Goal: Task Accomplishment & Management: Use online tool/utility

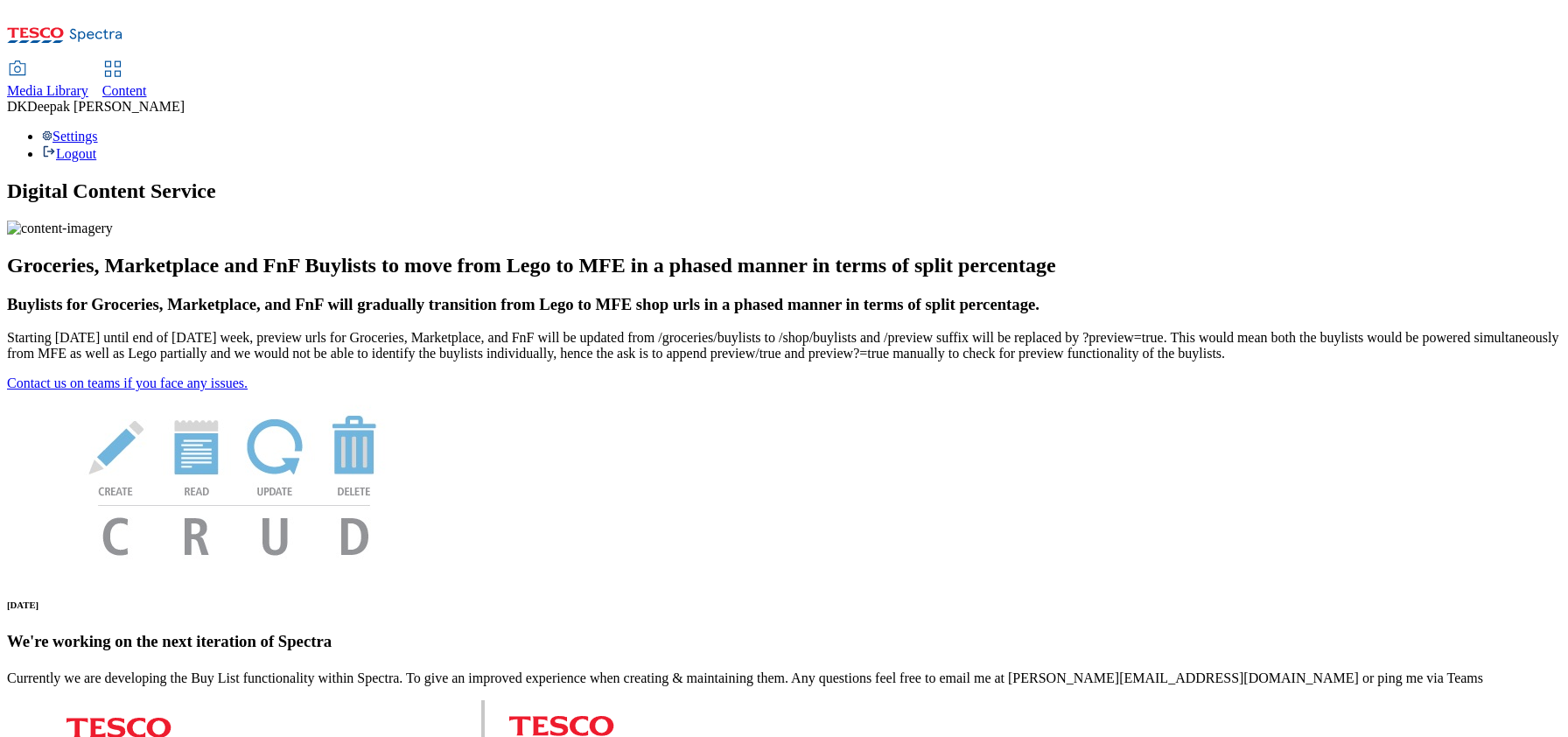
click at [147, 83] on span "Content" at bounding box center [124, 90] width 44 height 14
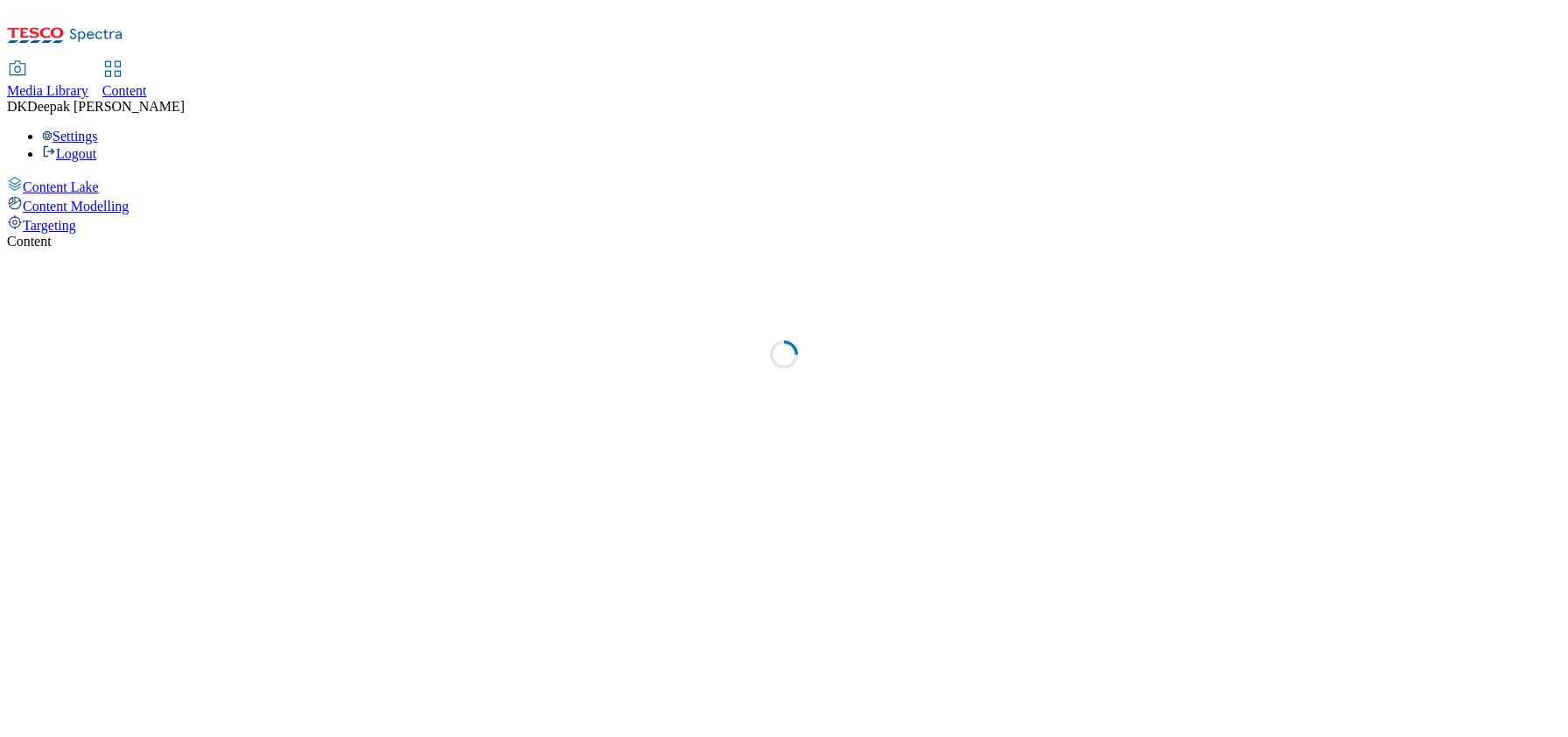
select select "ghs-[GEOGRAPHIC_DATA]"
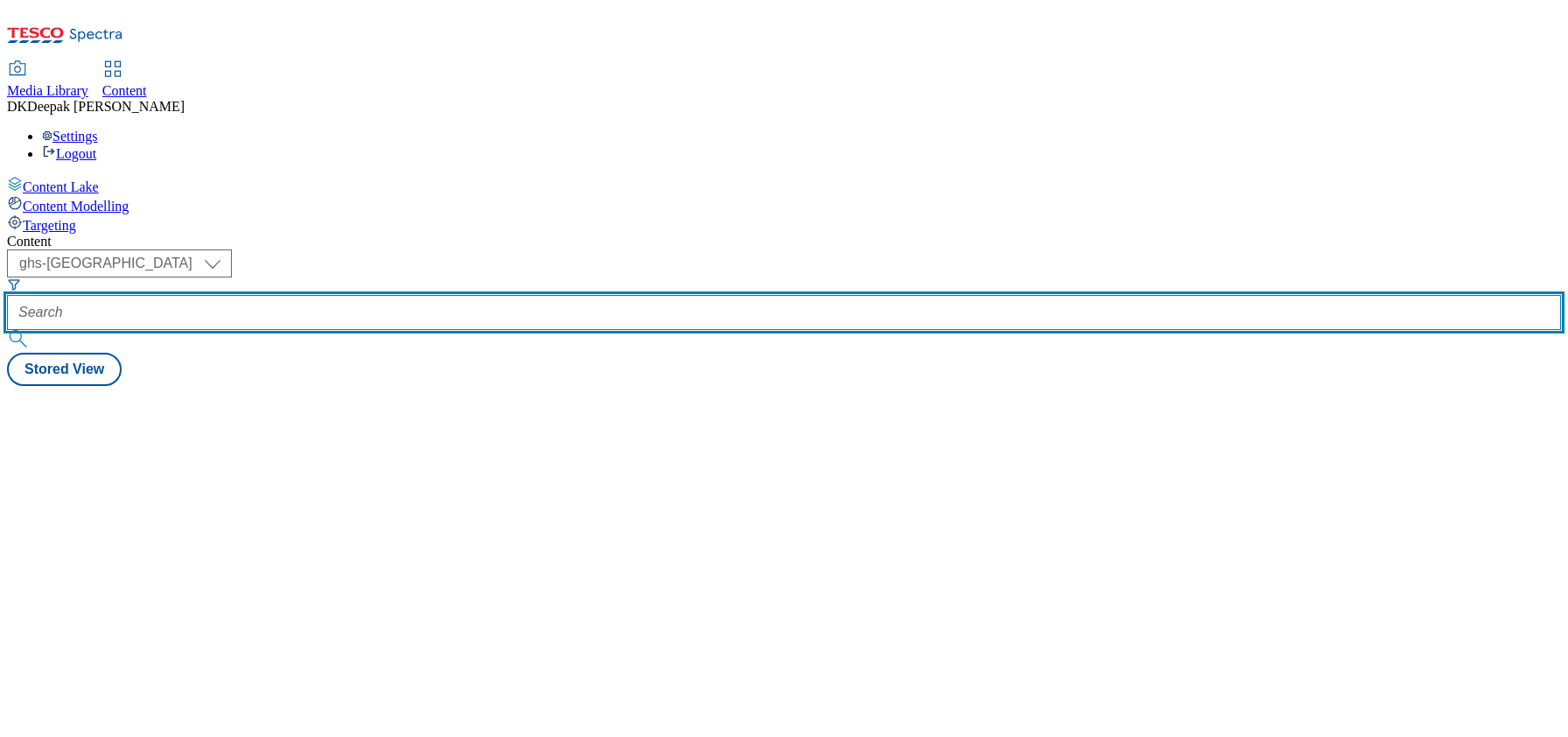
click at [411, 295] on input "text" at bounding box center [784, 312] width 1554 height 35
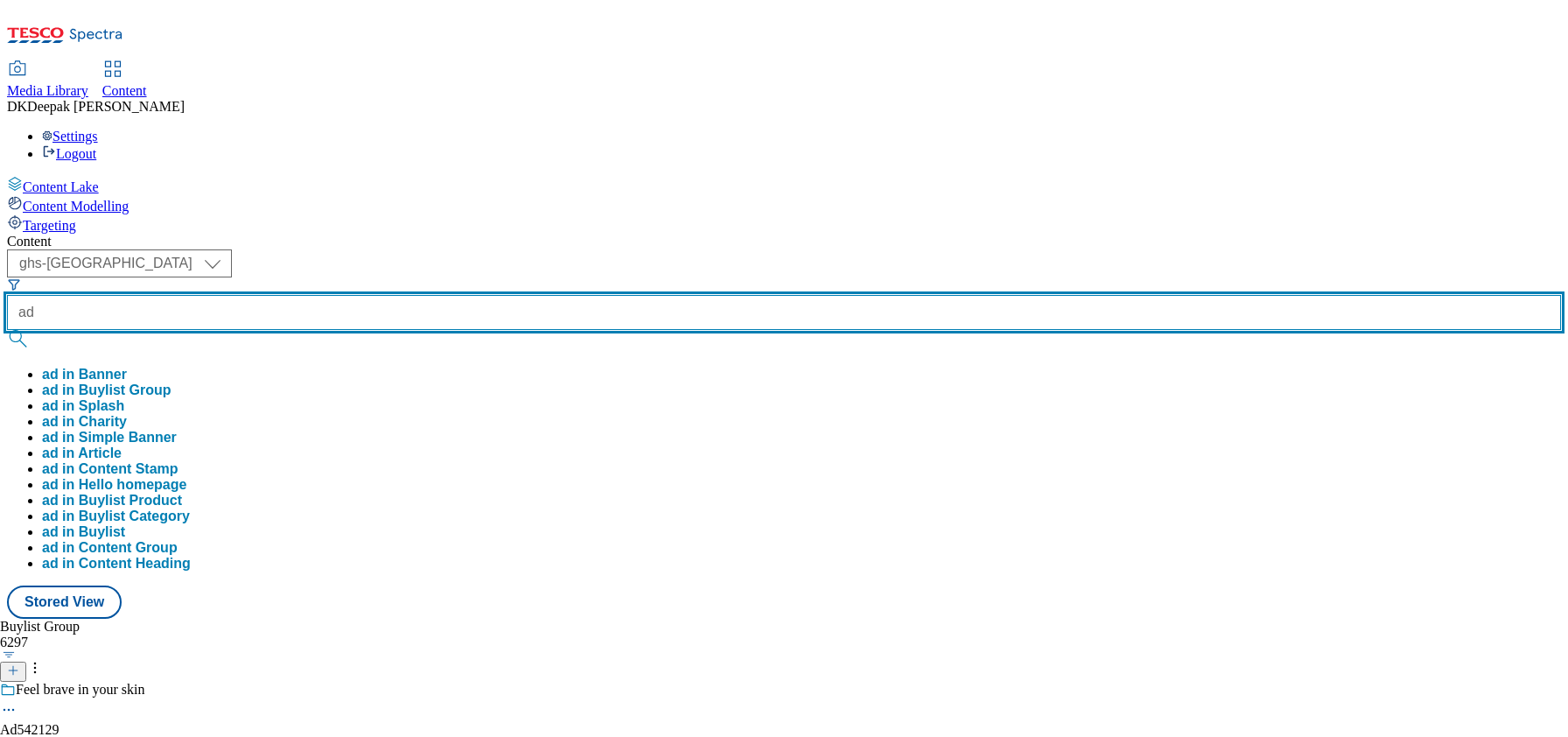
paste input "542129"
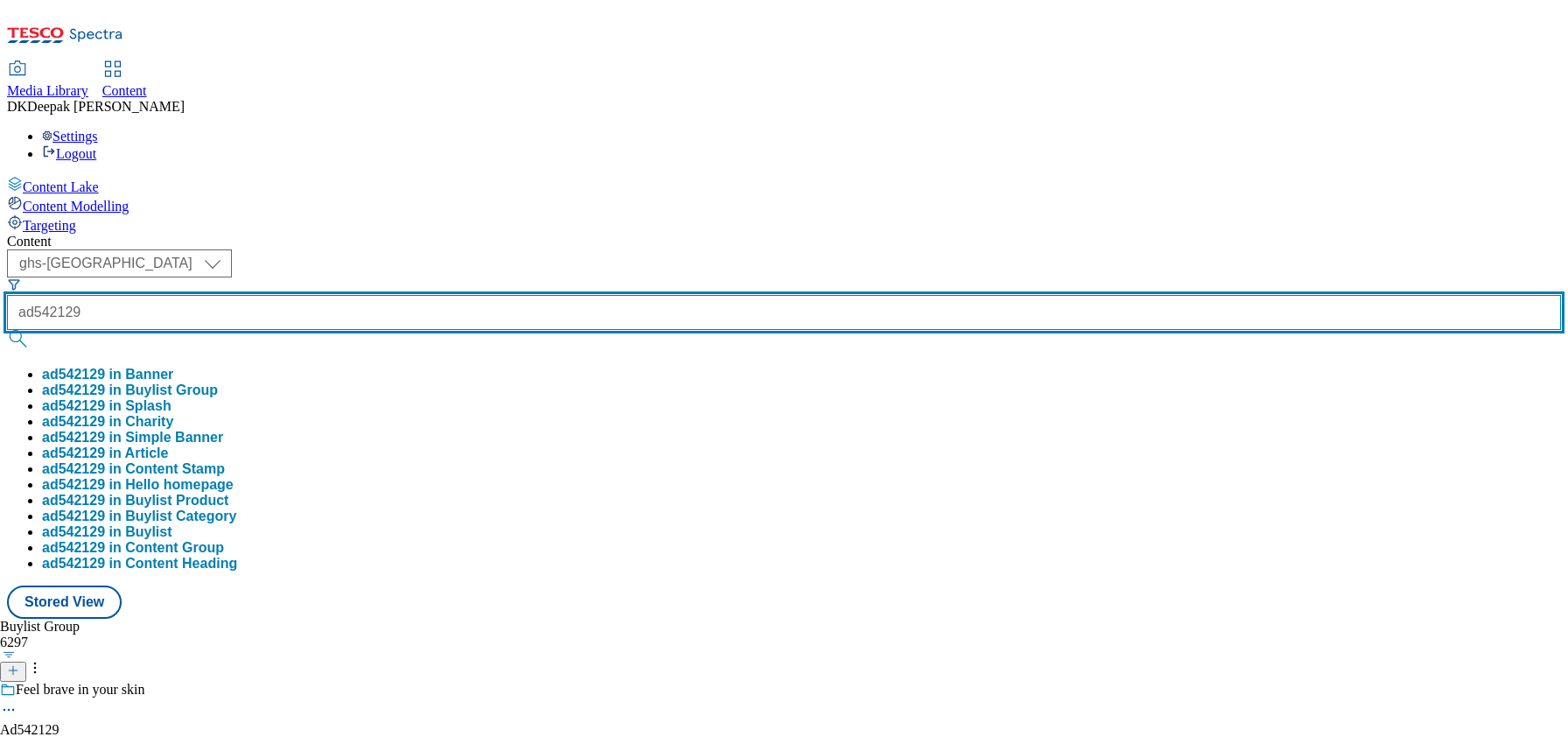
type input "ad542129"
click at [7, 330] on button "submit" at bounding box center [19, 338] width 24 height 17
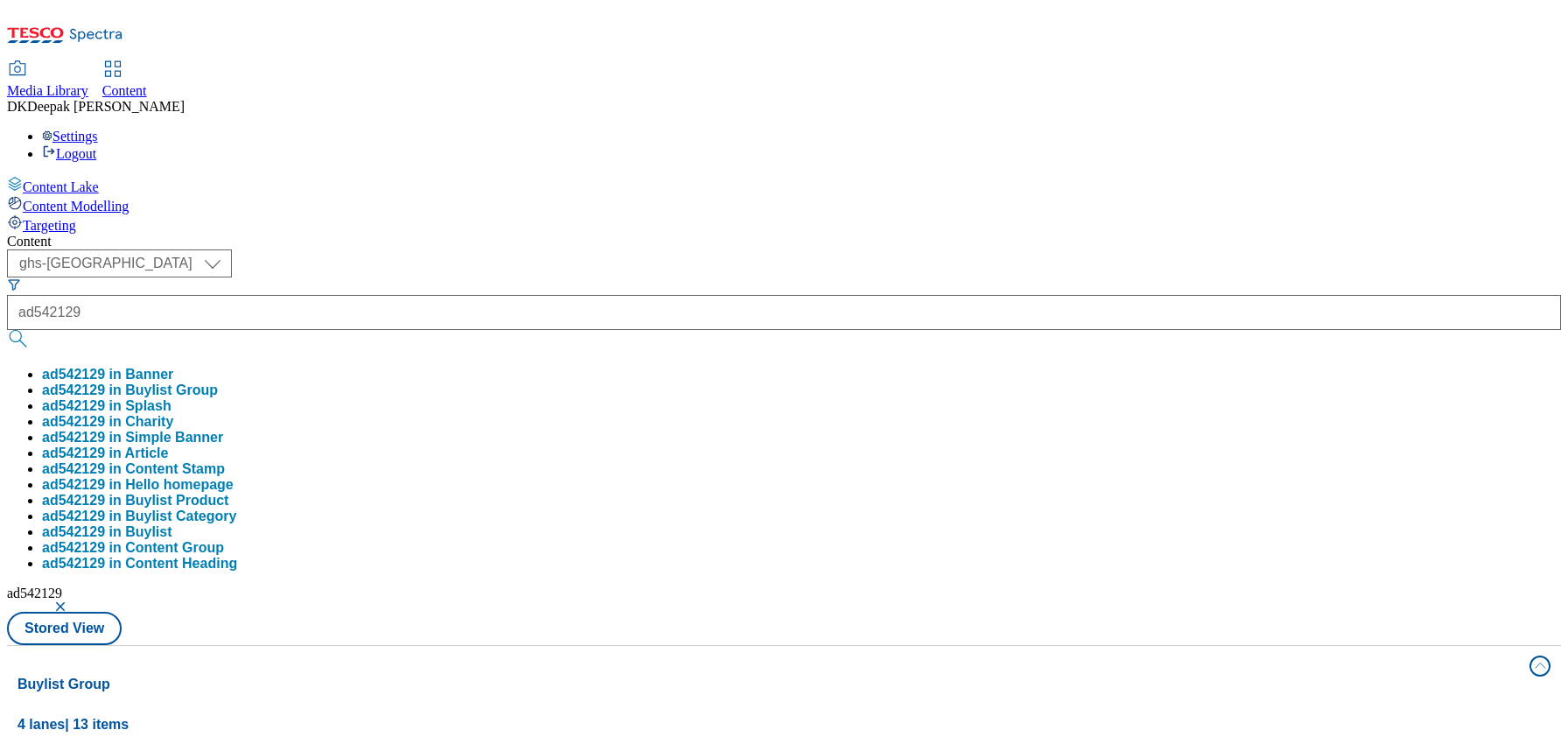
click at [136, 233] on div "Content Lake Content Modelling Targeting" at bounding box center [784, 205] width 1554 height 58
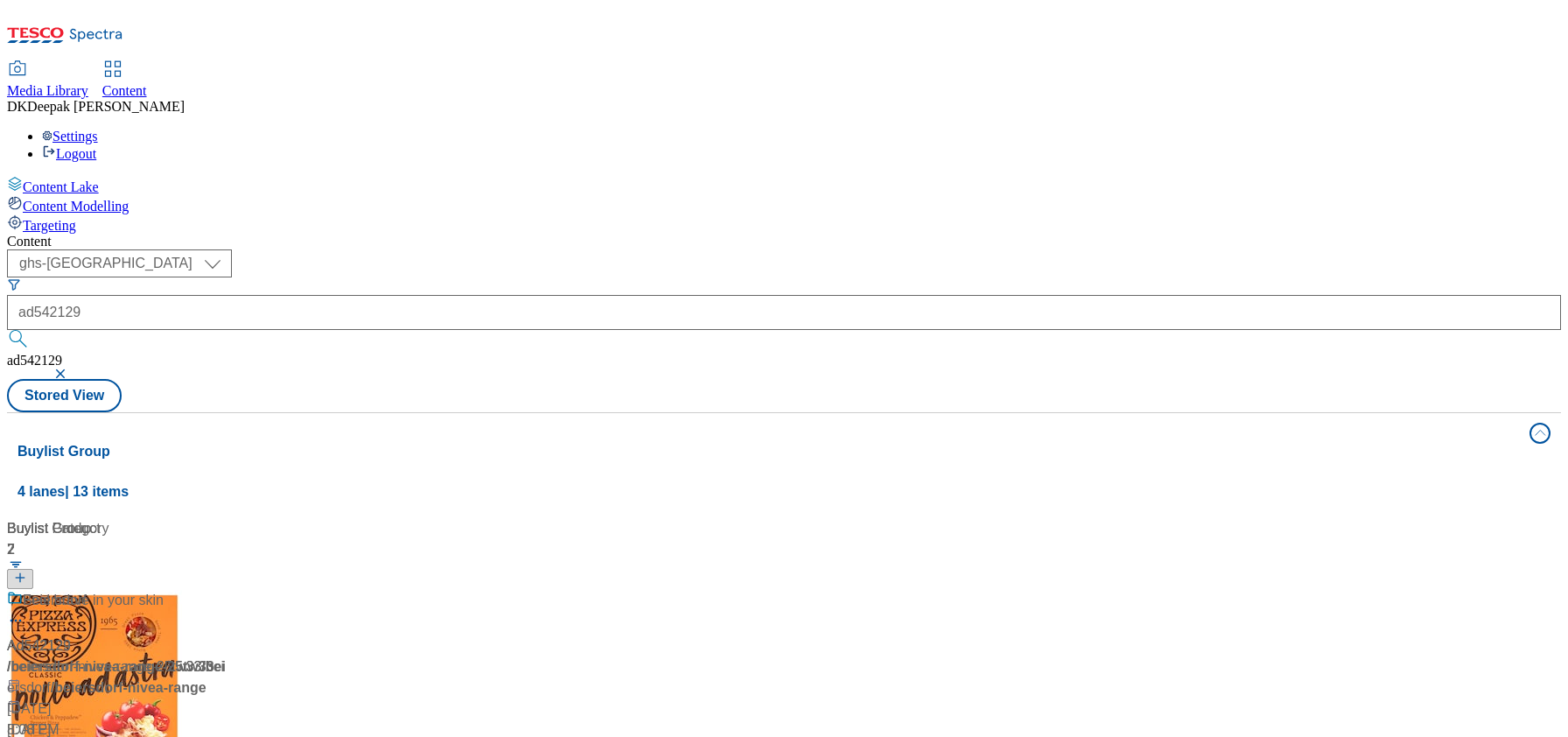
click at [226, 657] on div "/ beiersdorf-nivea-range-25tw33 / [GEOGRAPHIC_DATA]" at bounding box center [117, 677] width 219 height 42
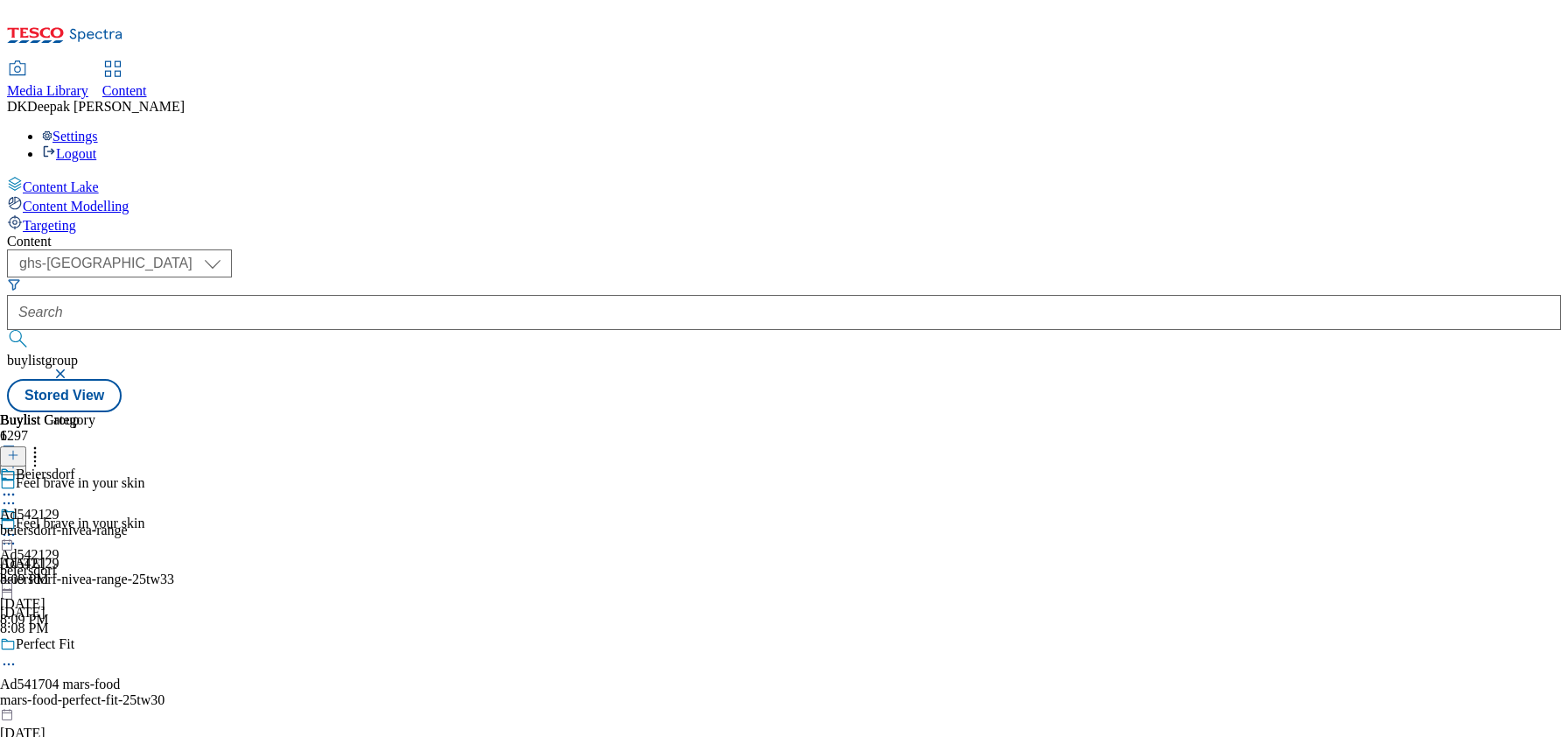
click at [17, 526] on icon at bounding box center [8, 534] width 17 height 17
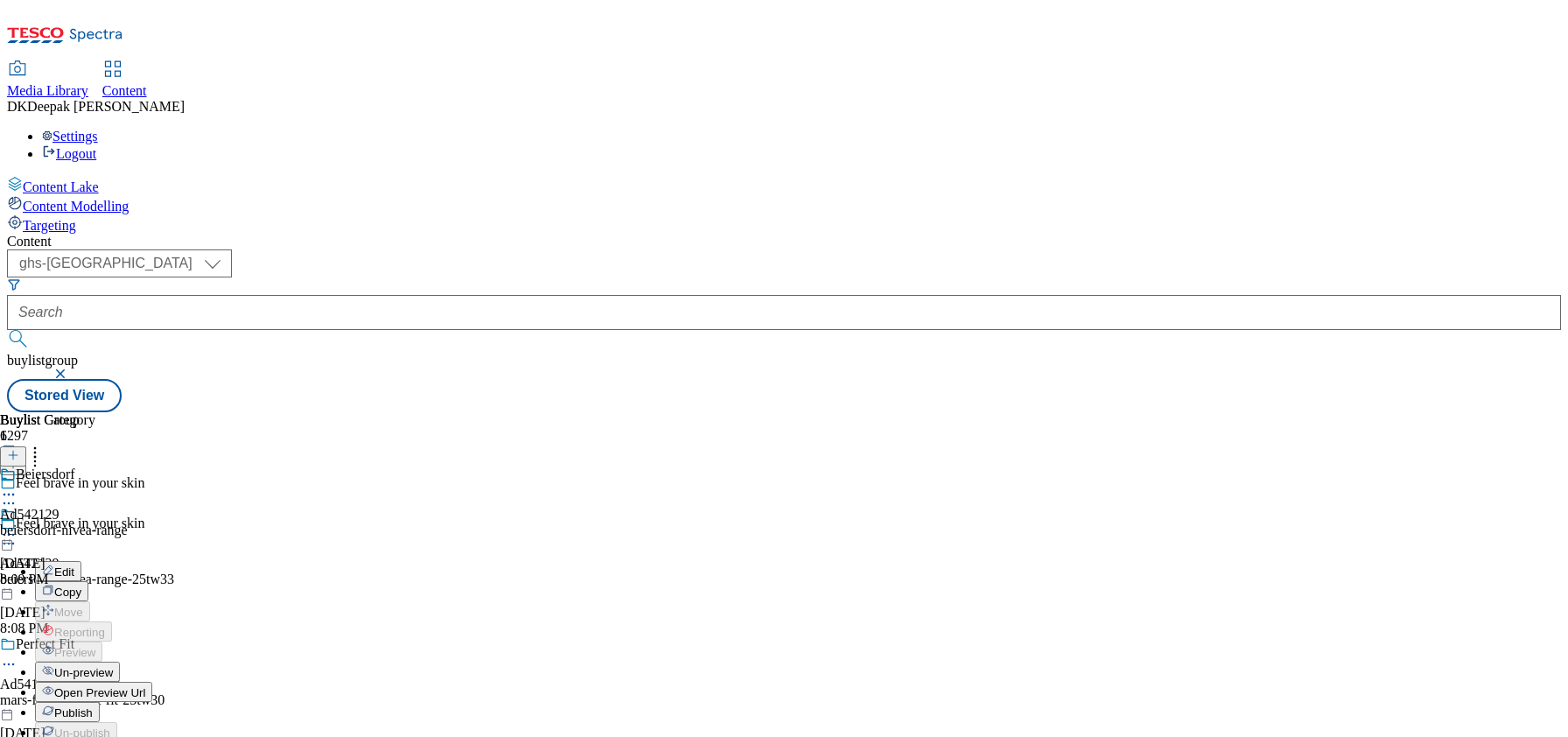
click at [81, 562] on button "Edit" at bounding box center [58, 572] width 46 height 20
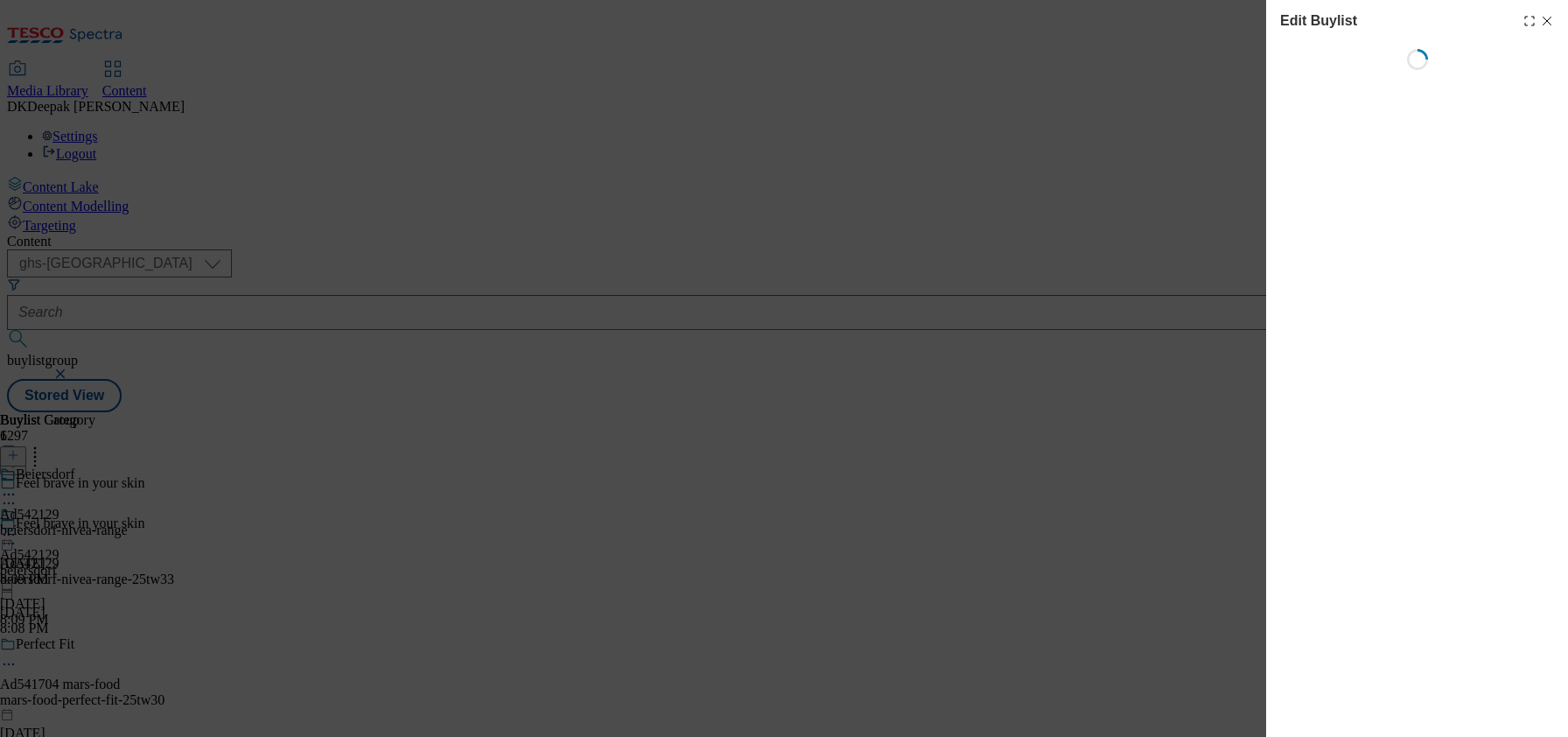
select select "tactical"
select select "supplier funded short term 1-3 weeks"
select select "dunnhumby"
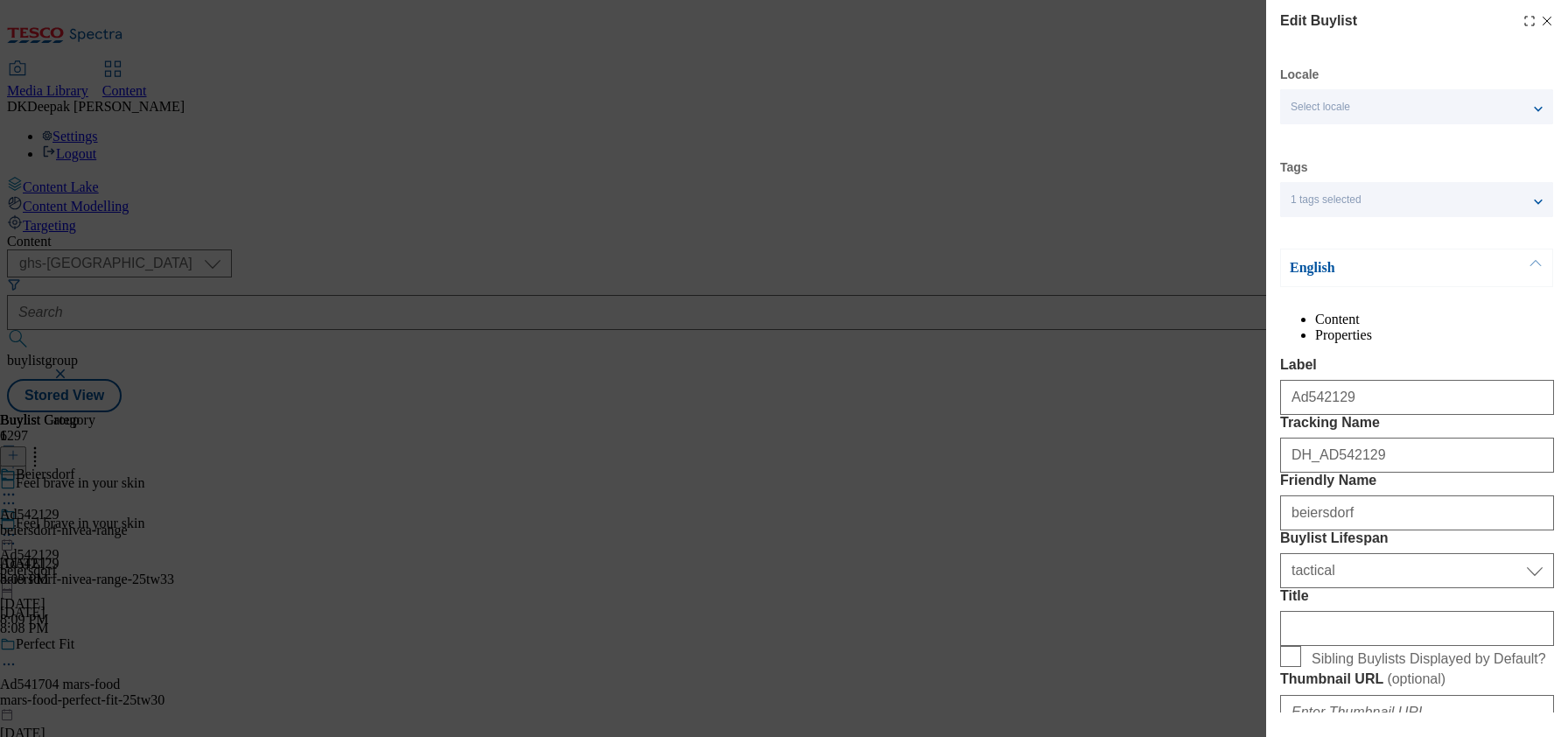
select select "Banner"
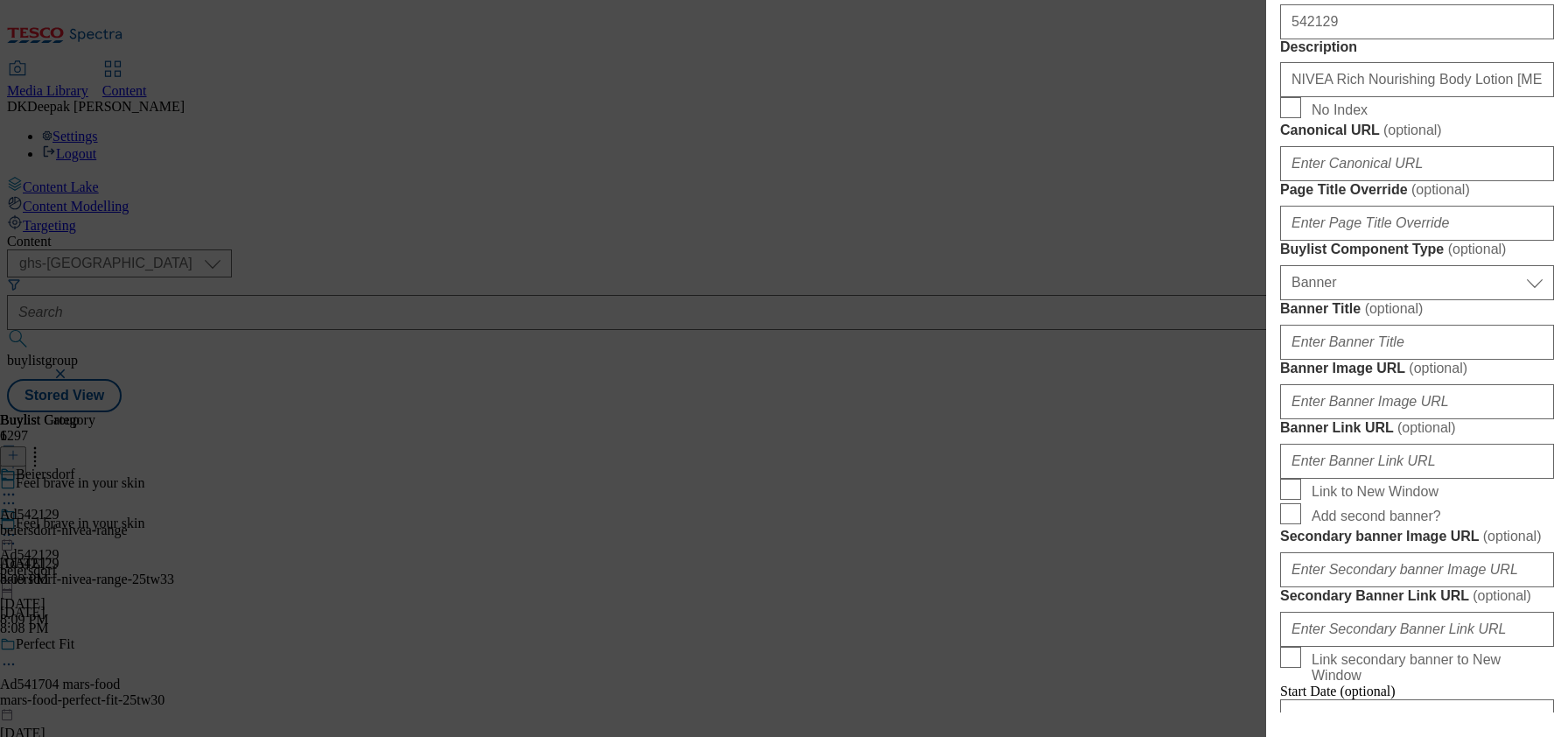
scroll to position [985, 0]
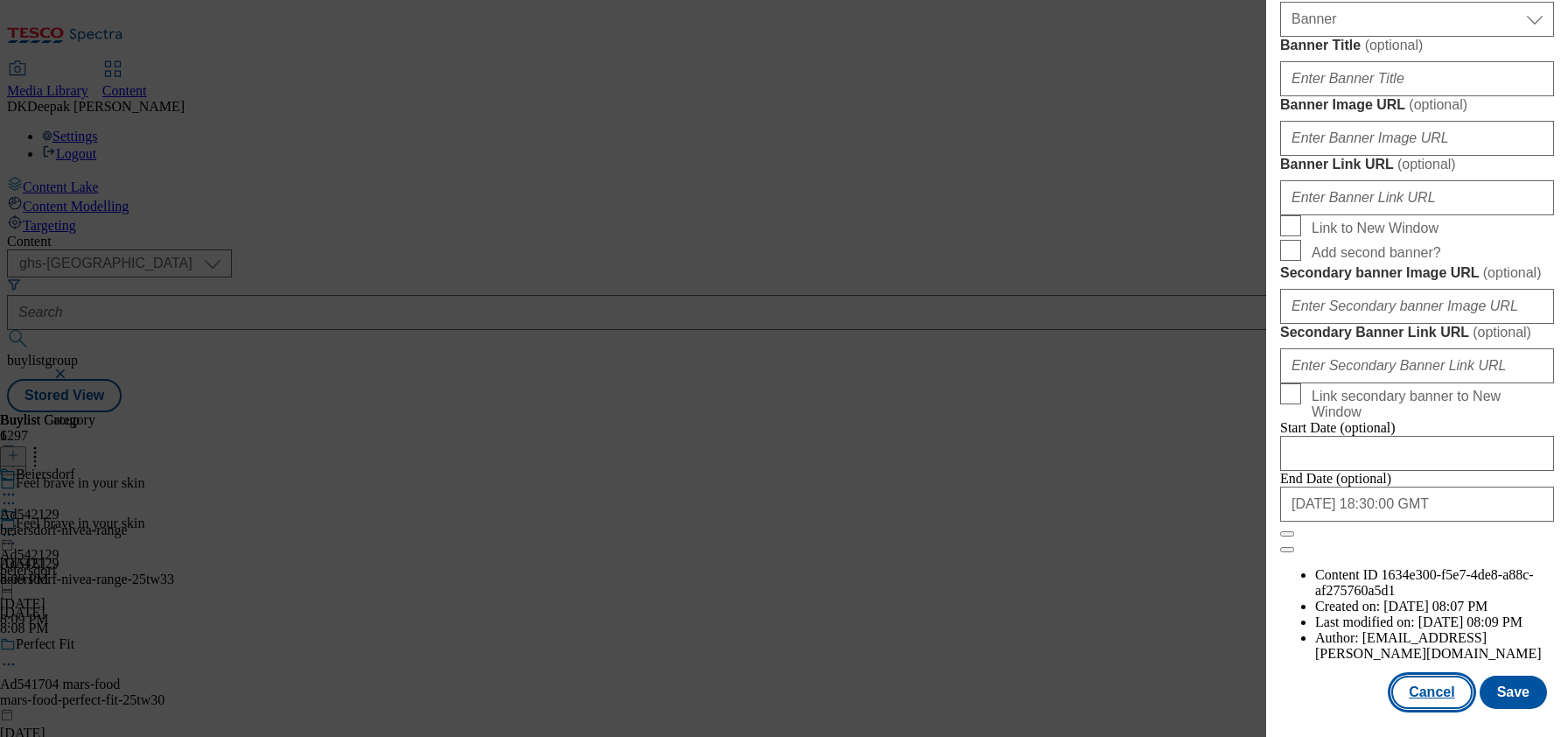
click at [1418, 676] on button "Cancel" at bounding box center [1431, 692] width 80 height 33
select select "tactical"
select select "supplier funded short term 1-3 weeks"
select select "dunnhumby"
select select "Banner"
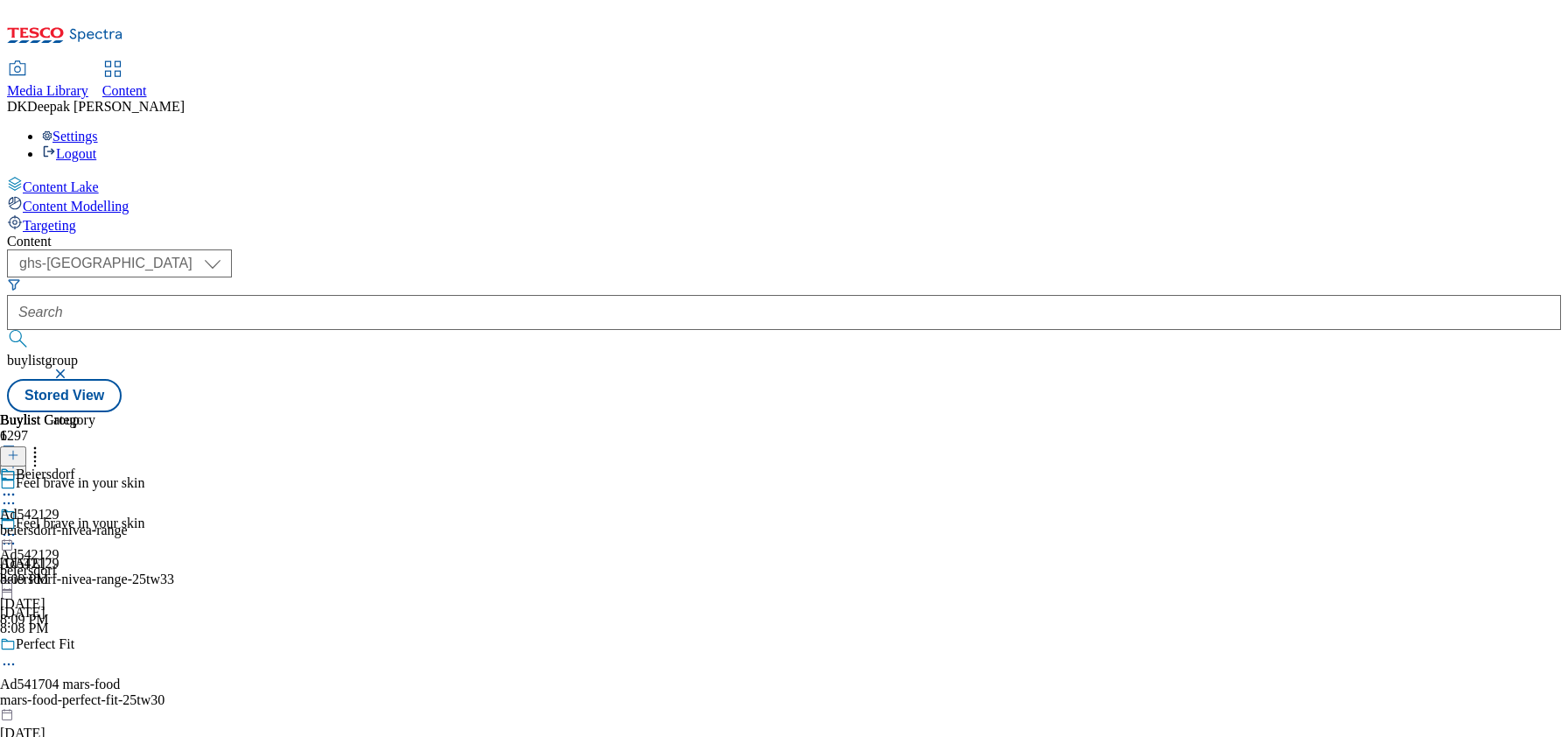
scroll to position [1525, 0]
click at [127, 523] on div "beiersdorf-nivea-range" at bounding box center [63, 530] width 127 height 15
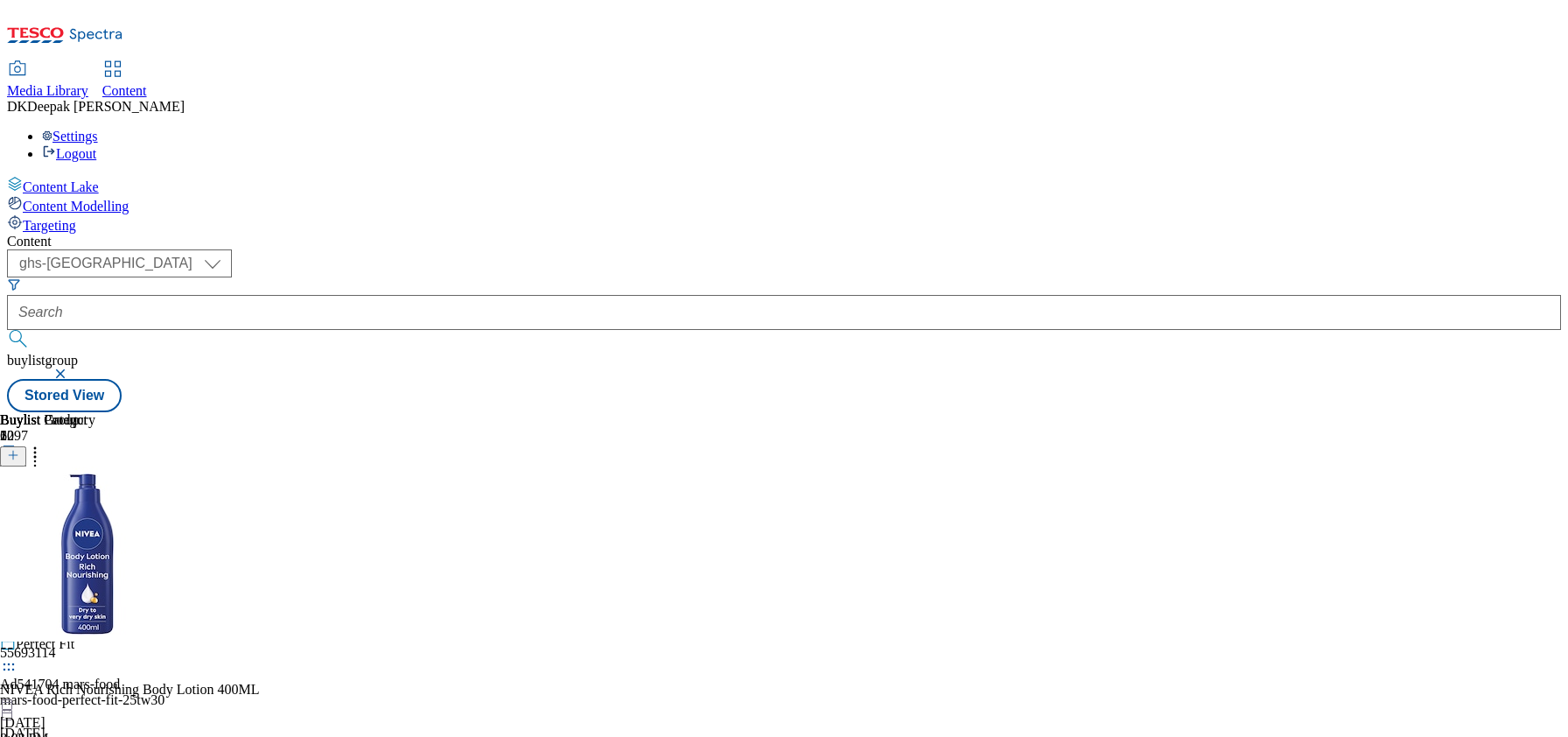
click at [17, 526] on icon at bounding box center [8, 534] width 17 height 17
click at [81, 562] on button "Edit" at bounding box center [58, 572] width 46 height 20
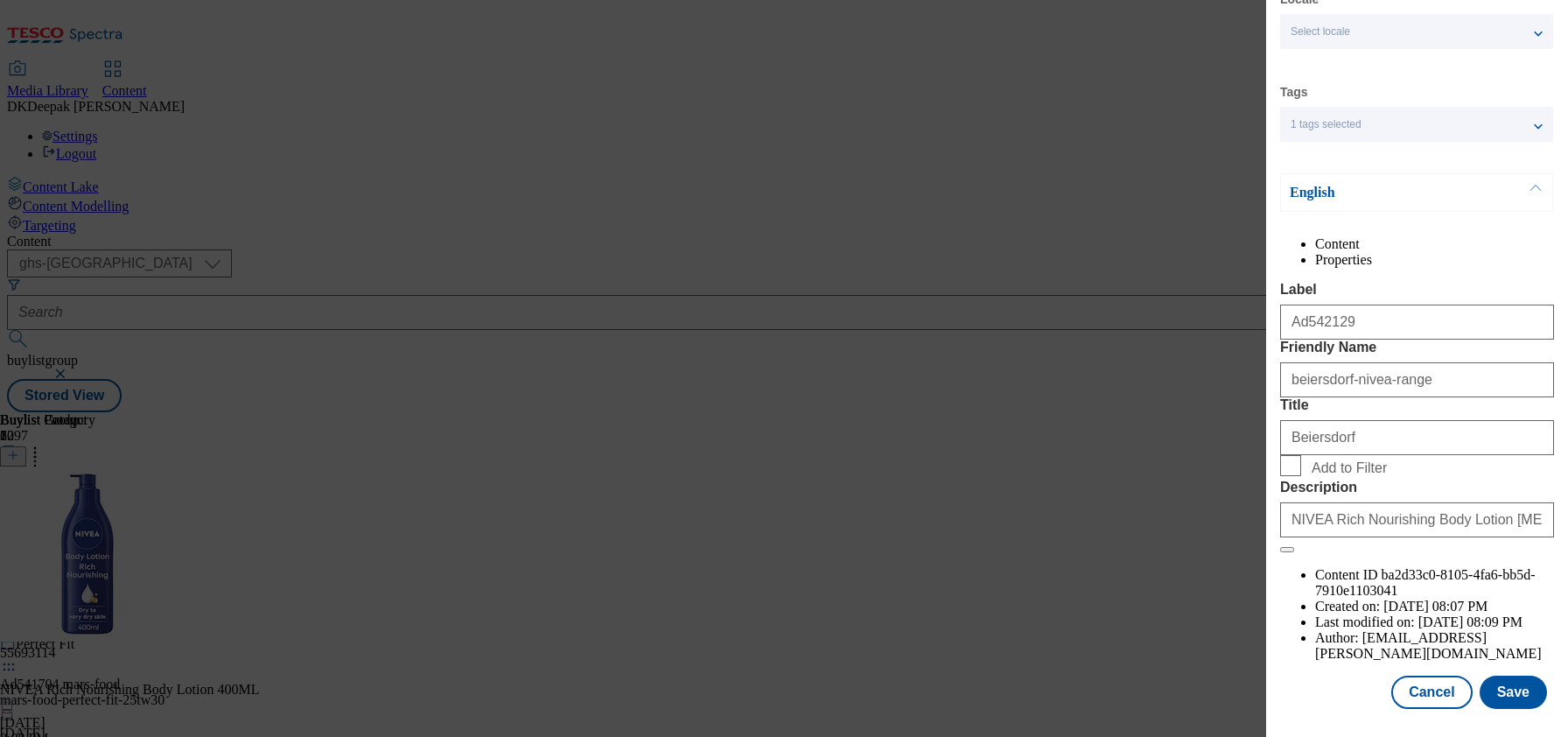
scroll to position [140, 0]
click at [1400, 687] on button "Cancel" at bounding box center [1431, 692] width 80 height 33
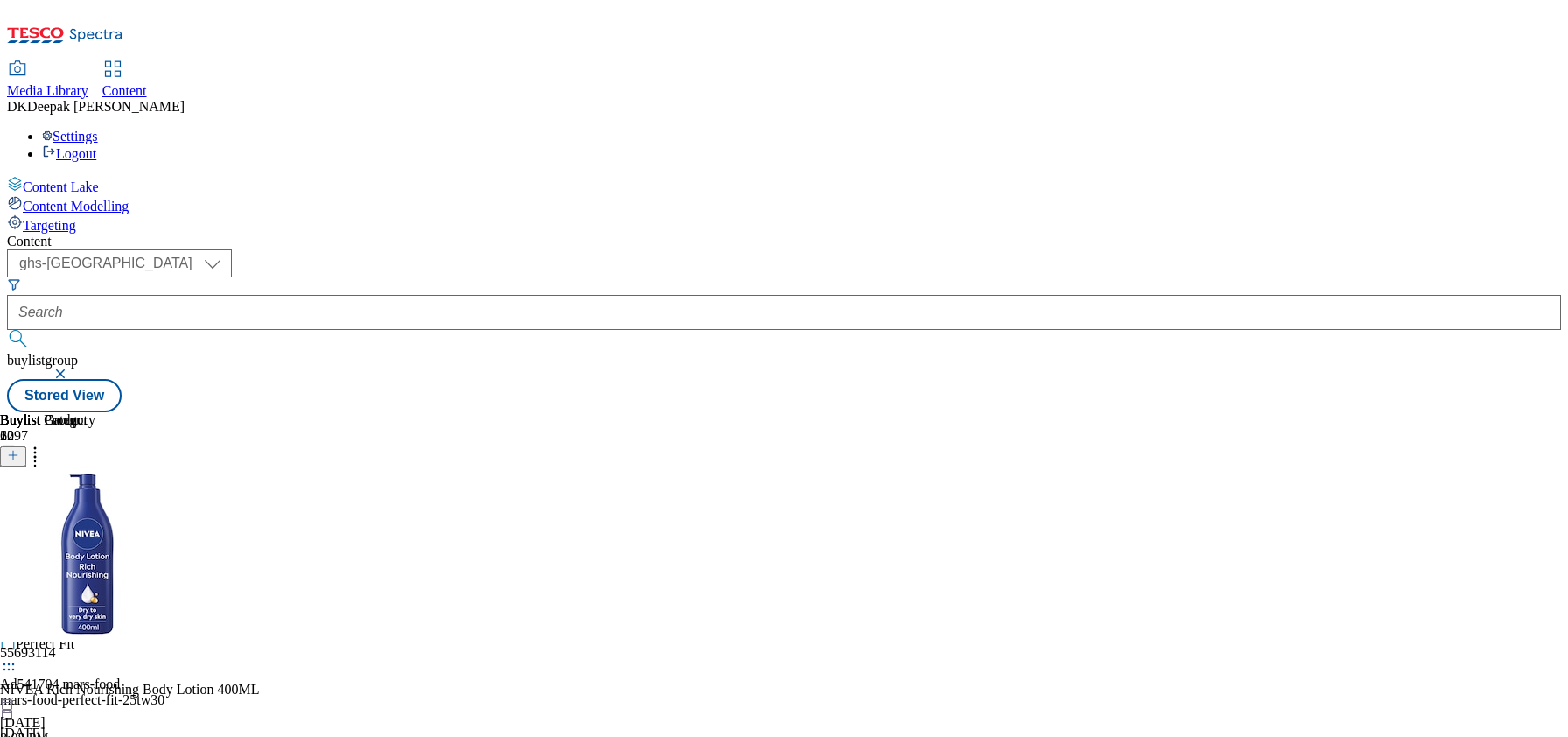
scroll to position [63, 0]
click at [17, 526] on icon at bounding box center [8, 534] width 17 height 17
click at [146, 686] on span "Open Preview Url" at bounding box center [99, 693] width 91 height 14
click at [14, 534] on circle at bounding box center [14, 535] width 3 height 3
click at [93, 706] on span "Publish" at bounding box center [73, 713] width 39 height 14
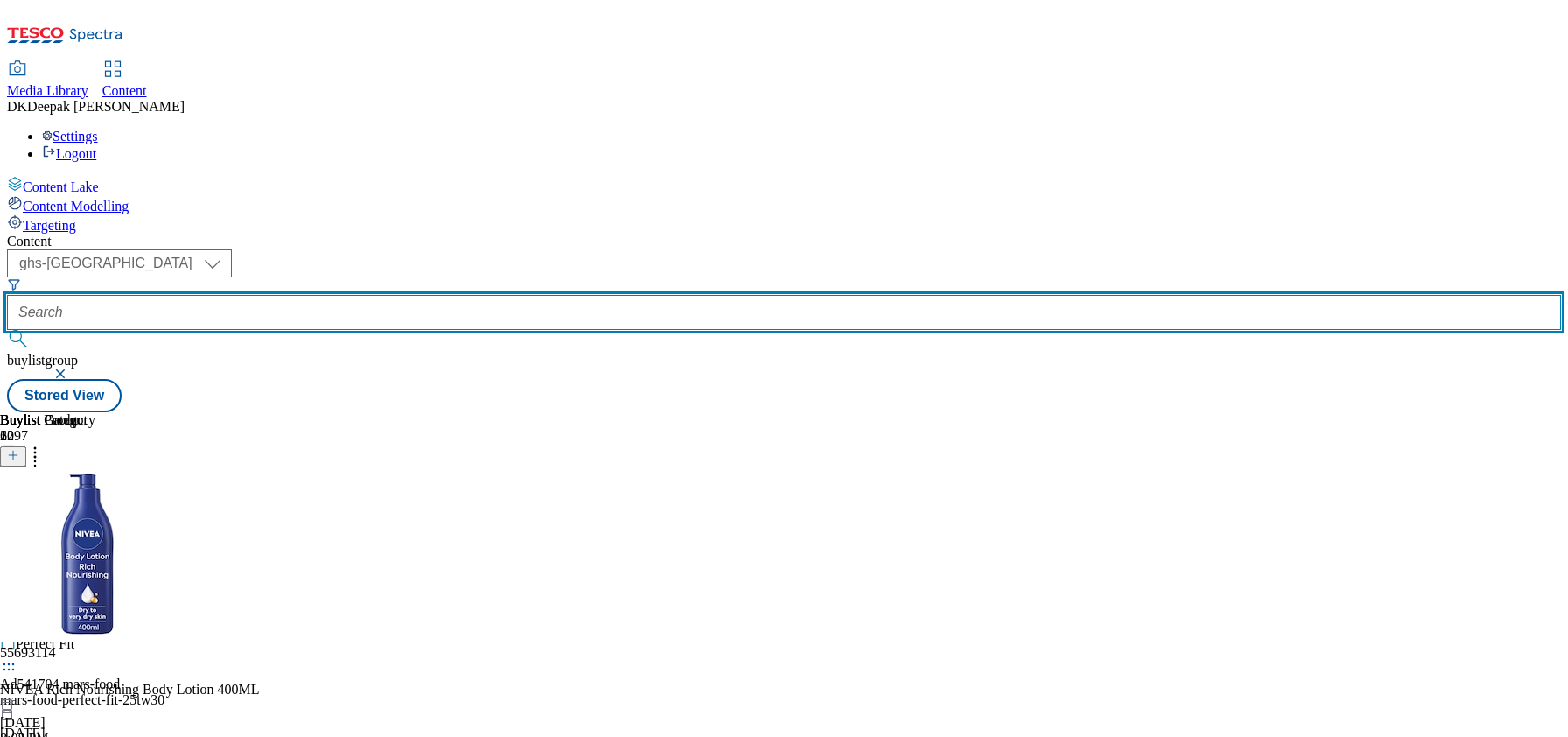
click at [415, 295] on input "text" at bounding box center [784, 312] width 1554 height 35
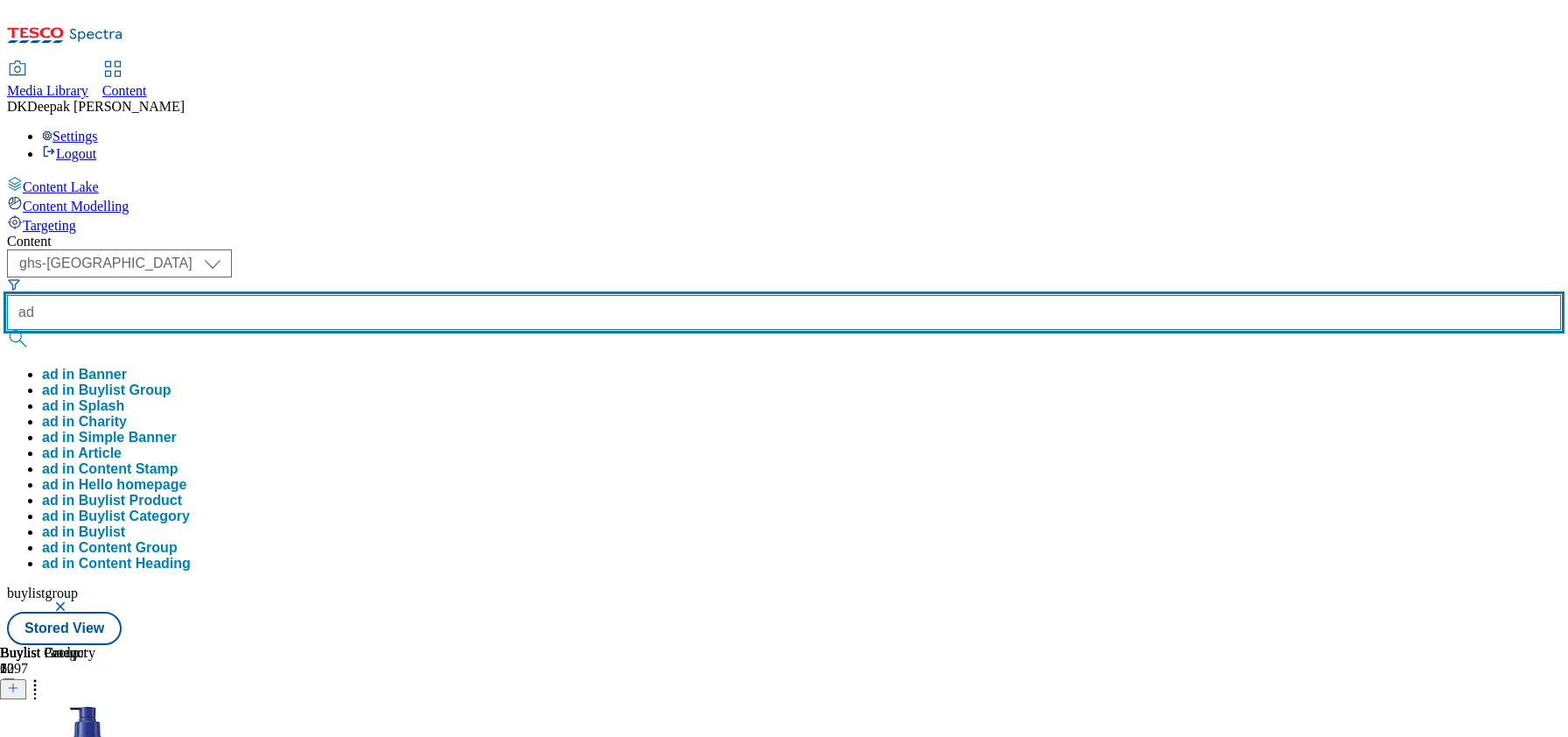
paste input "542102"
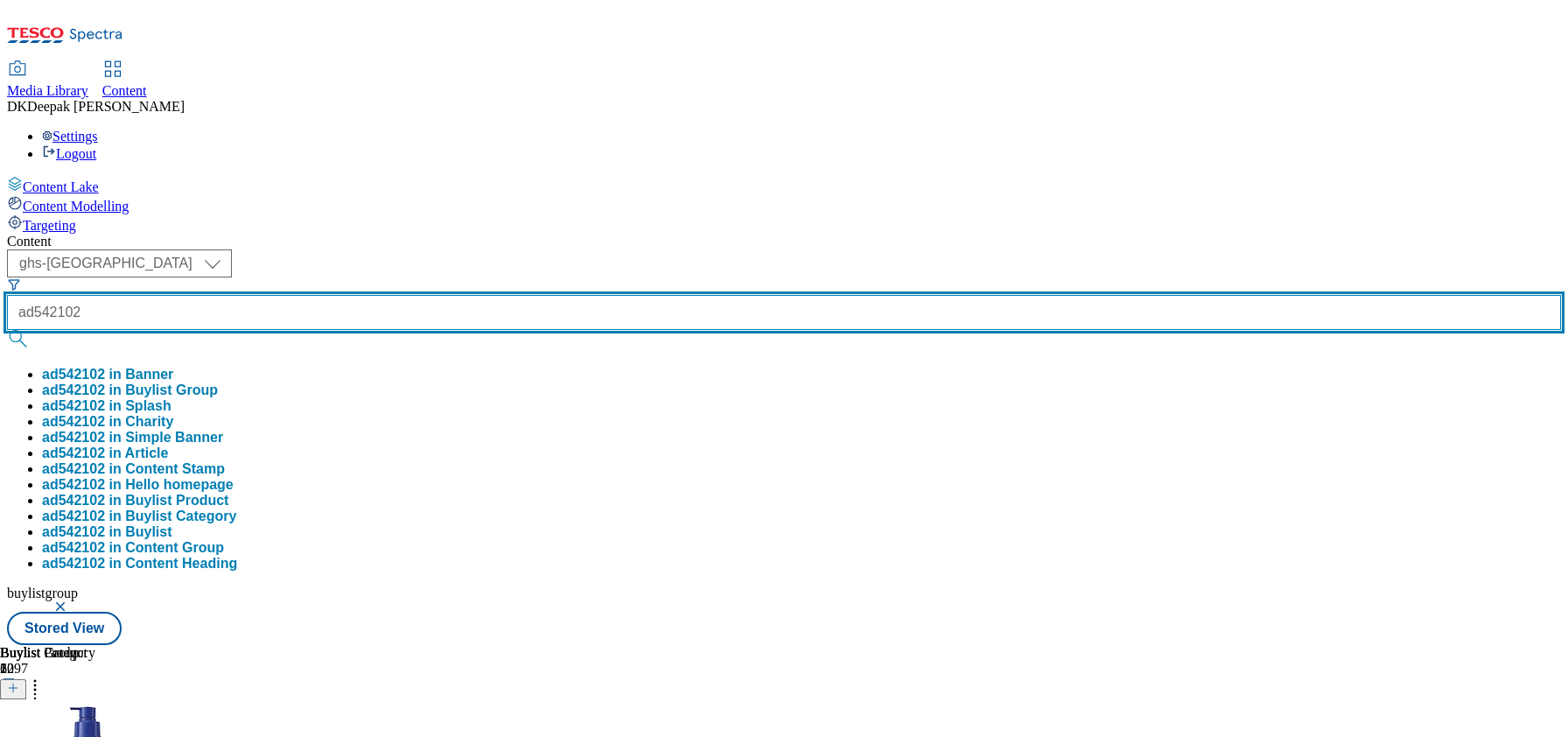
type input "ad542102"
click at [7, 330] on button "submit" at bounding box center [19, 338] width 24 height 17
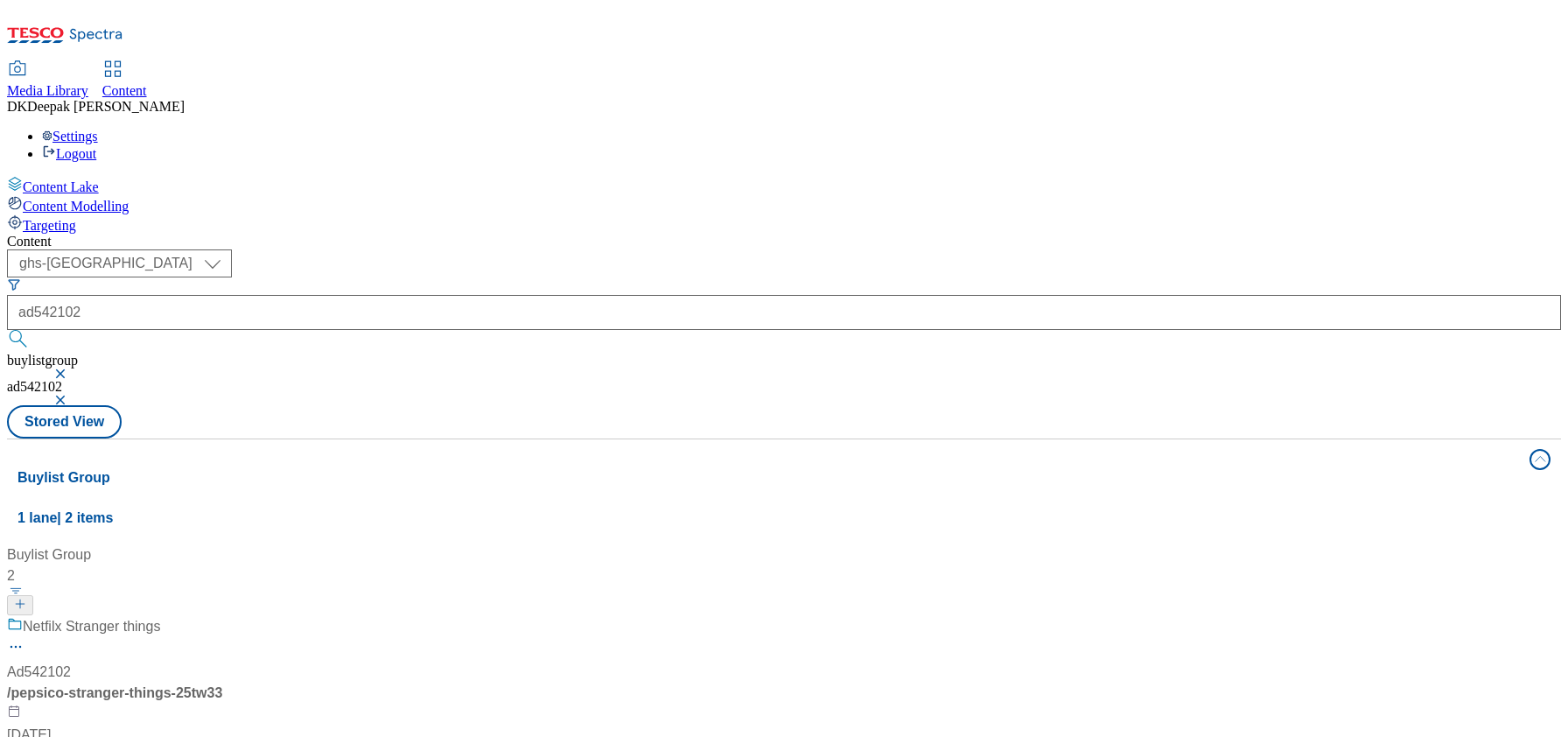
click at [226, 617] on div "Netfilx Stranger things Ad542102 / pepsico-stranger-things-25tw33 [DATE] 6:26 PM" at bounding box center [117, 692] width 219 height 151
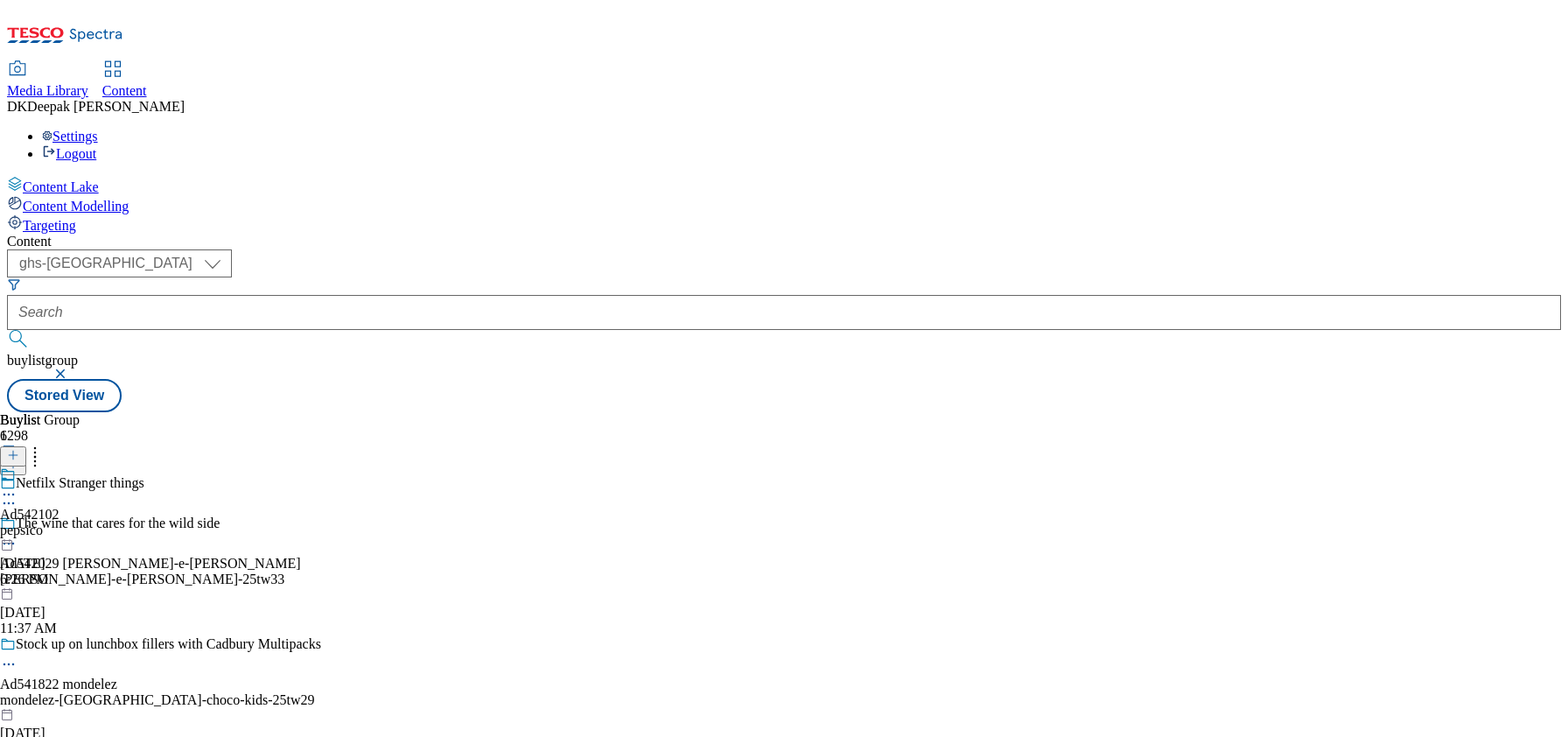
click at [60, 523] on div "pepsico" at bounding box center [30, 530] width 60 height 15
click at [131, 523] on div "pepsico-stranger-things" at bounding box center [65, 530] width 131 height 15
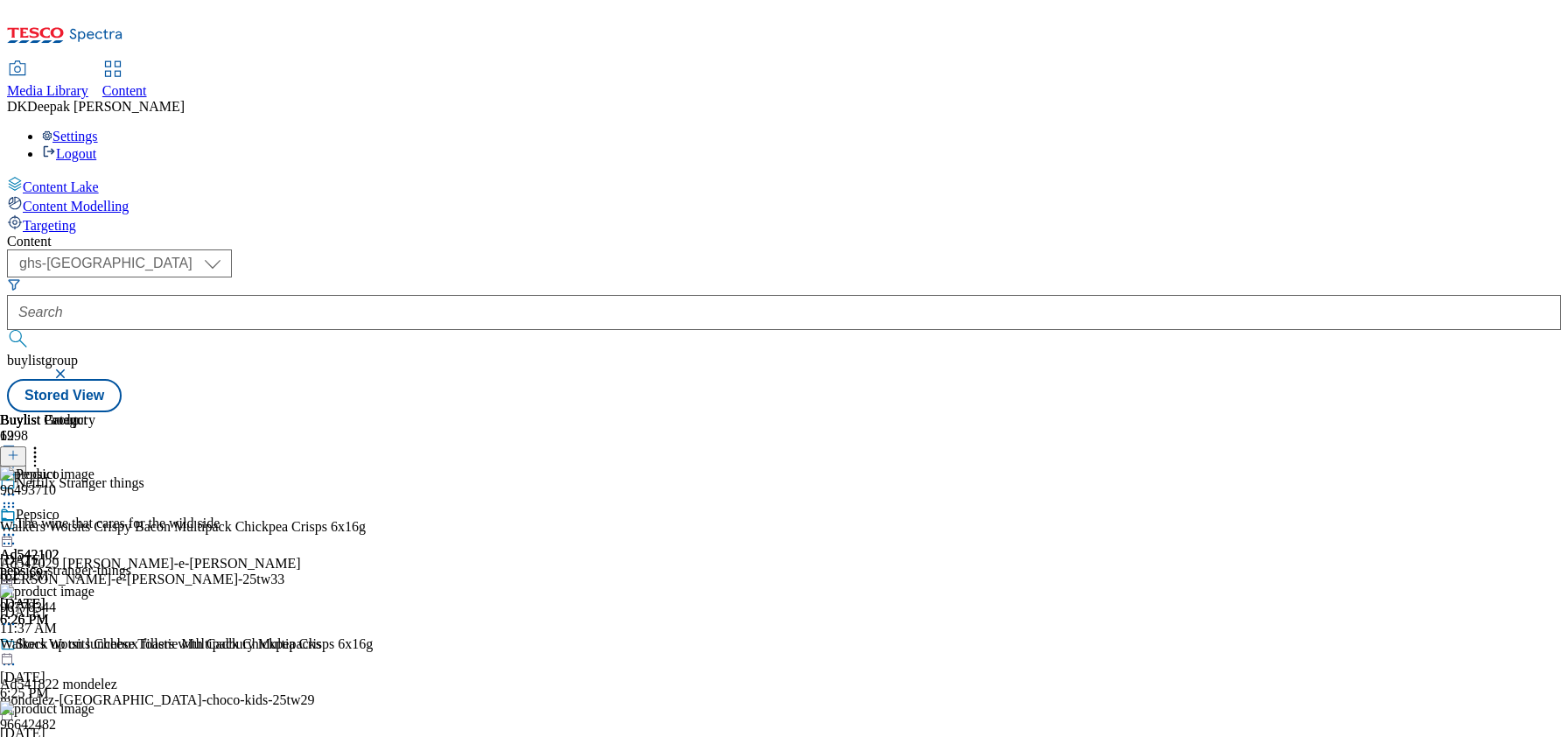
click at [17, 526] on icon at bounding box center [8, 534] width 17 height 17
click at [146, 686] on span "Open Preview Url" at bounding box center [99, 693] width 91 height 14
click at [17, 526] on icon at bounding box center [8, 534] width 17 height 17
click at [93, 706] on span "Publish" at bounding box center [73, 713] width 39 height 14
